Goal: Browse casually

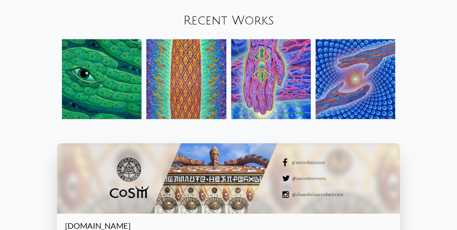
scroll to position [813, 0]
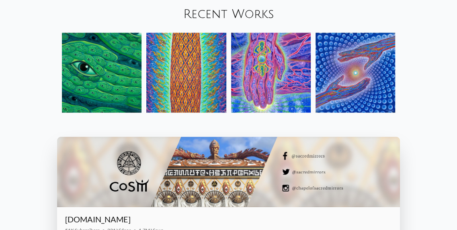
click at [350, 64] on img at bounding box center [355, 73] width 80 height 80
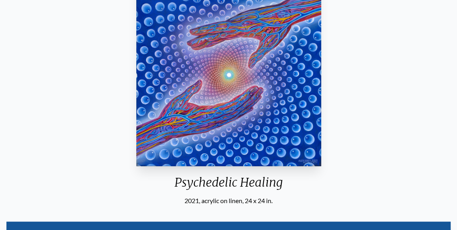
scroll to position [59, 0]
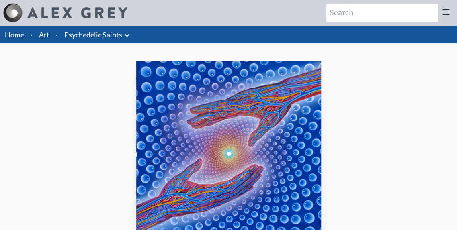
click at [95, 35] on link "Psychedelic Saints" at bounding box center [93, 34] width 58 height 11
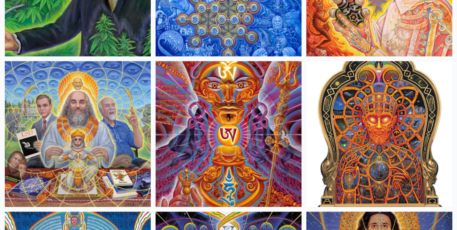
scroll to position [492, 0]
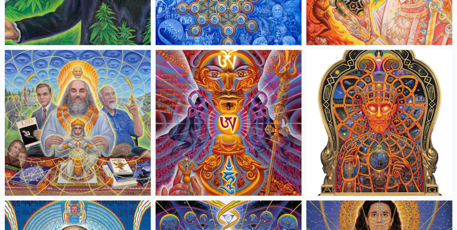
click at [388, 125] on img at bounding box center [379, 123] width 146 height 146
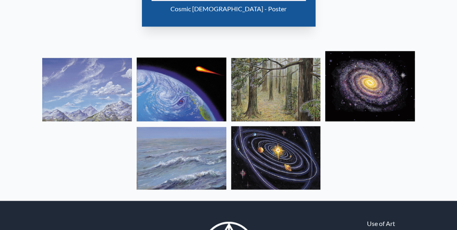
scroll to position [506, 0]
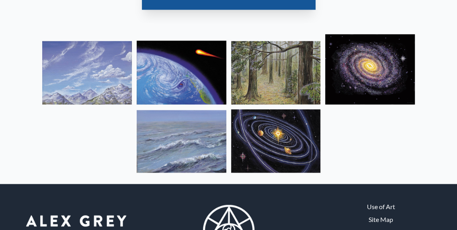
click at [186, 82] on img at bounding box center [182, 73] width 90 height 64
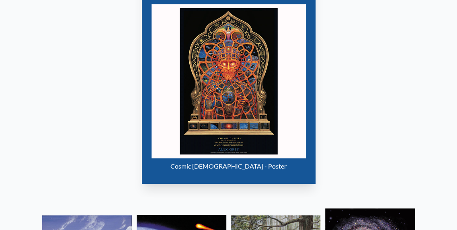
scroll to position [341, 0]
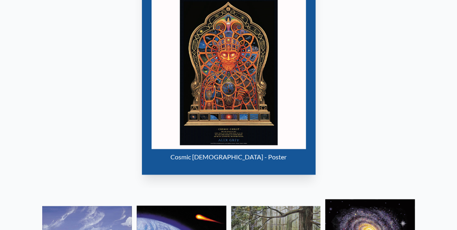
click at [212, 71] on img "12 / 15" at bounding box center [228, 72] width 154 height 154
